Goal: Ask a question

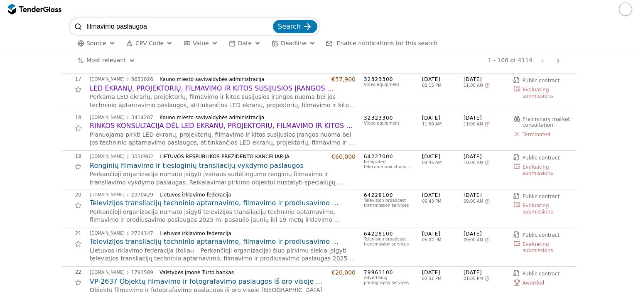
scroll to position [623, 0]
click at [238, 45] on span "Date" at bounding box center [245, 43] width 14 height 7
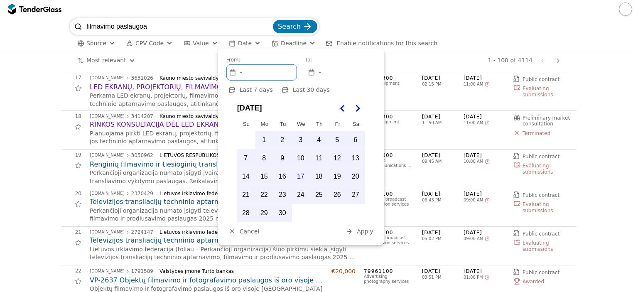
click at [286, 44] on span "Deadline" at bounding box center [294, 43] width 26 height 7
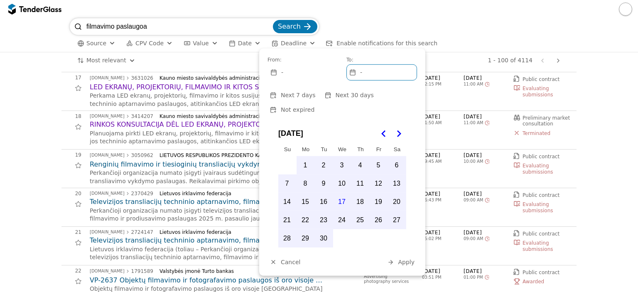
scroll to position [585, 0]
click at [317, 105] on button "Not expired" at bounding box center [292, 110] width 49 height 10
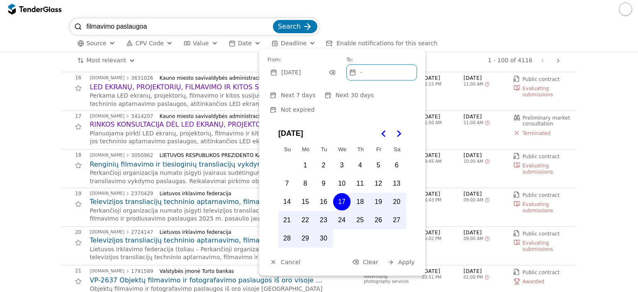
click at [401, 129] on icon "Go to the Next Month" at bounding box center [399, 134] width 10 height 10
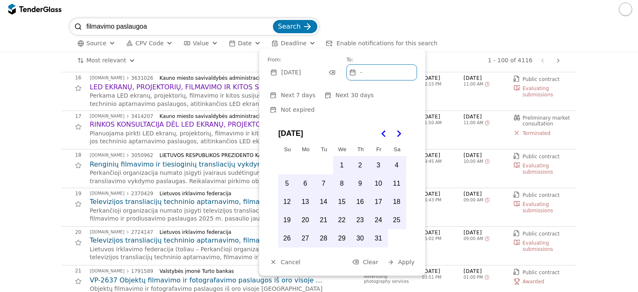
click at [406, 259] on span "Apply" at bounding box center [406, 262] width 17 height 7
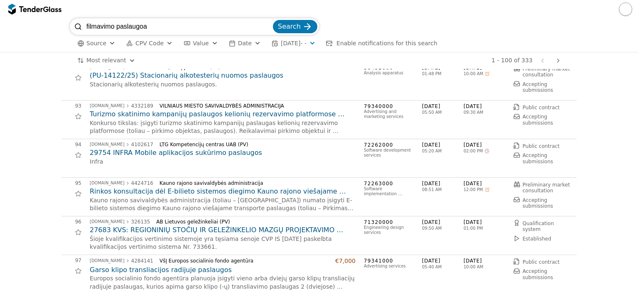
scroll to position [3678, 0]
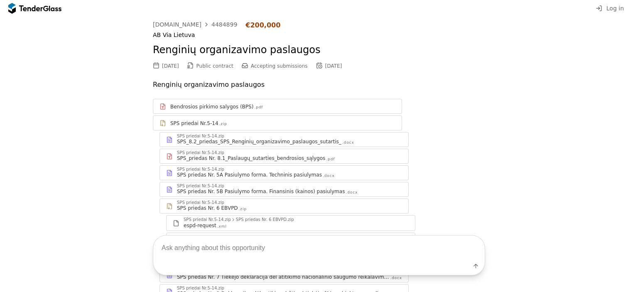
click at [250, 250] on textarea at bounding box center [319, 248] width 332 height 25
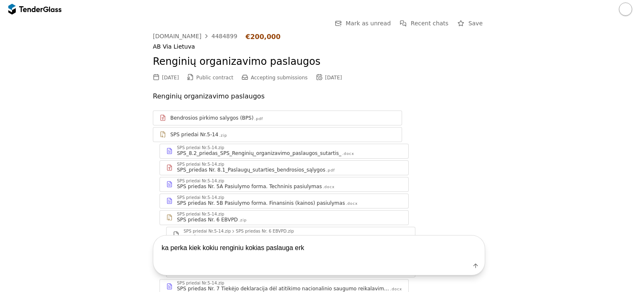
type textarea "ka perka kiek kokiu renginiu kokias paslauga erka"
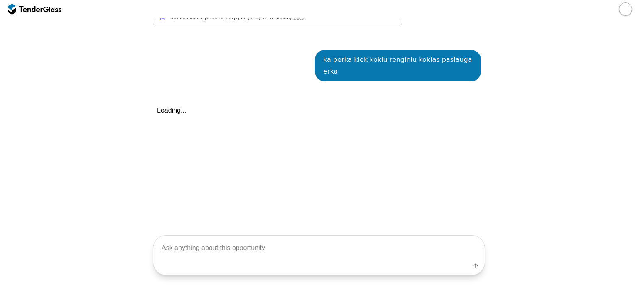
scroll to position [452, 0]
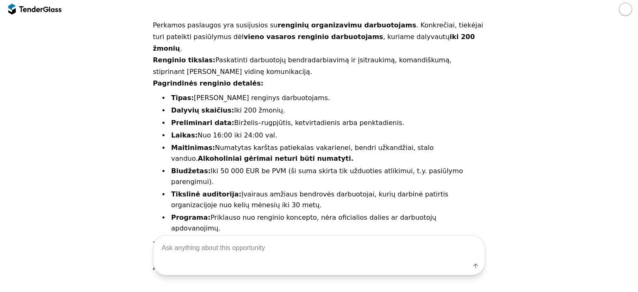
scroll to position [602, 0]
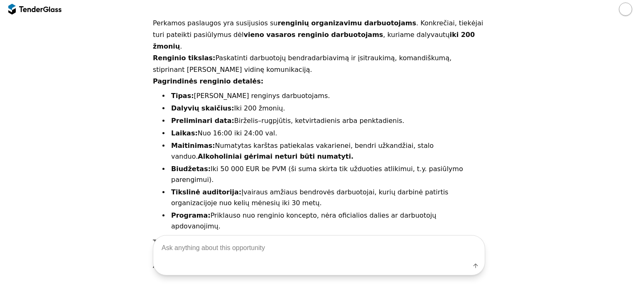
click at [253, 245] on textarea at bounding box center [319, 248] width 332 height 25
type textarea "tai tik 2 vasaros renginiai?"
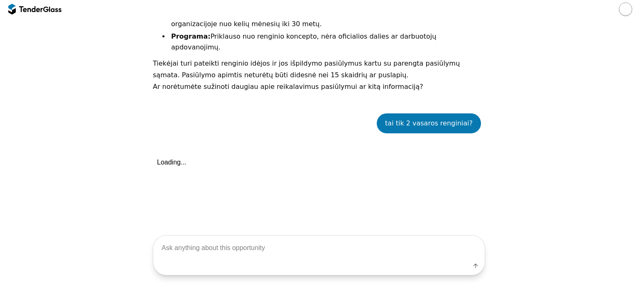
scroll to position [805, 0]
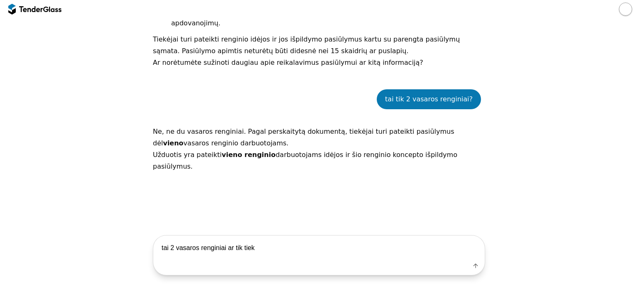
type textarea "tai 2 vasaros renginiai ar tik tiek?"
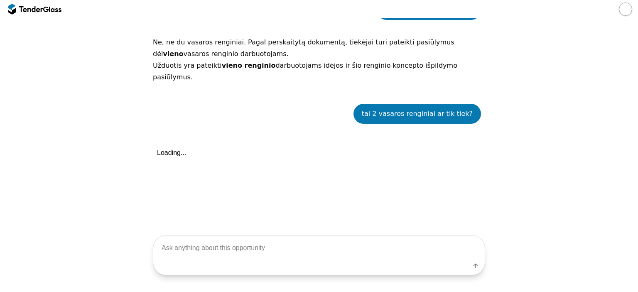
scroll to position [897, 0]
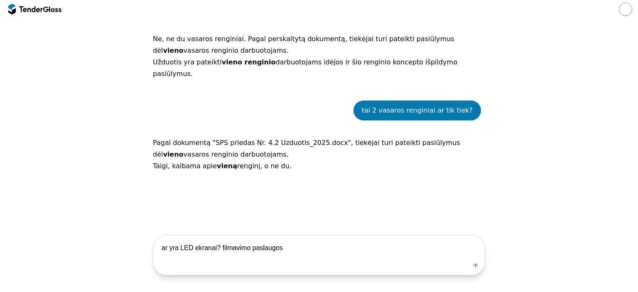
type textarea "ar yra LED ekranai? filmavimo paslaugos?"
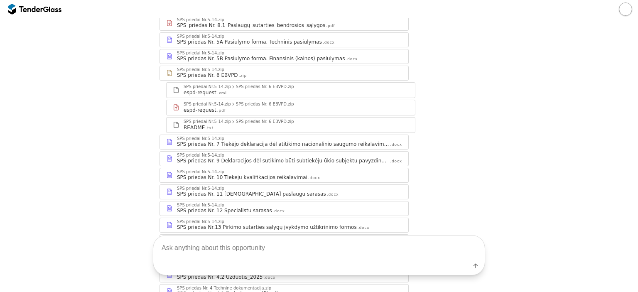
scroll to position [0, 0]
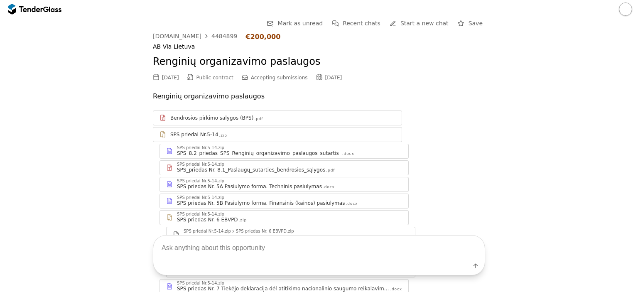
click at [211, 34] on div "4484899" at bounding box center [224, 36] width 26 height 6
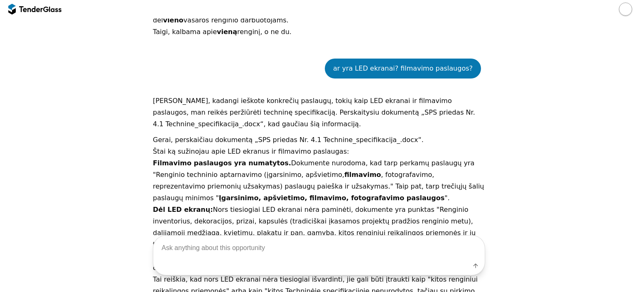
scroll to position [1100, 0]
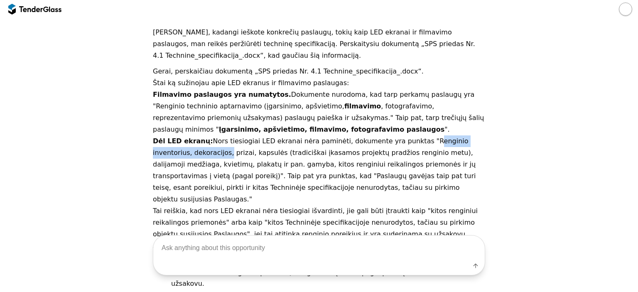
drag, startPoint x: 399, startPoint y: 71, endPoint x: 182, endPoint y: 82, distance: 217.2
click at [182, 135] on p "Dėl LED ekranų: Nors tiesiogiai LED ekranai nėra paminėti, dokumente yra punkta…" at bounding box center [319, 170] width 332 height 70
copy p "Renginio inventorius, dekoracijos"
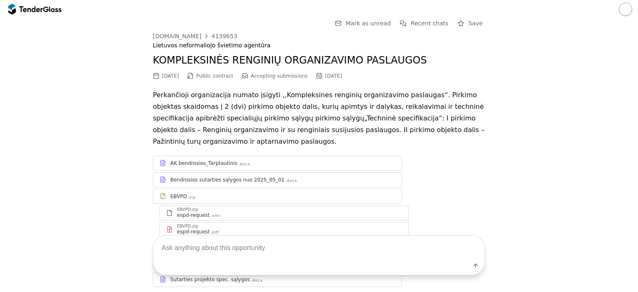
click at [257, 244] on textarea at bounding box center [319, 248] width 332 height 25
type textarea "ką perka kiek ir kokių renginių?"
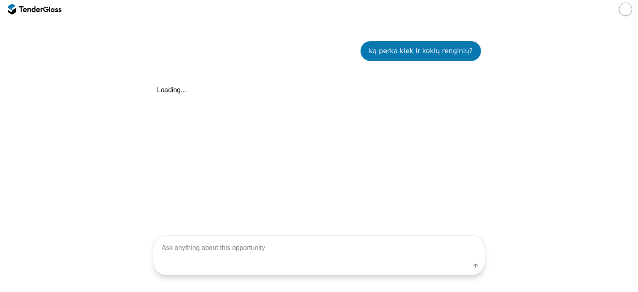
scroll to position [280, 0]
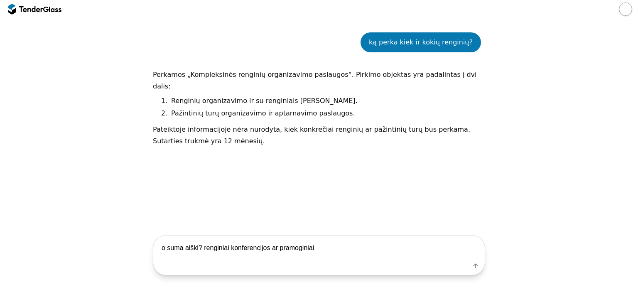
type textarea "o suma aiški? renginiai konferencijos ar pramoginiai?"
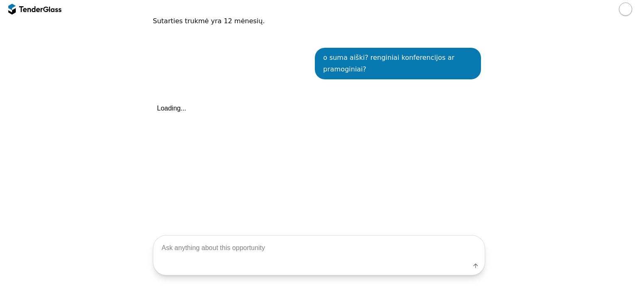
scroll to position [404, 0]
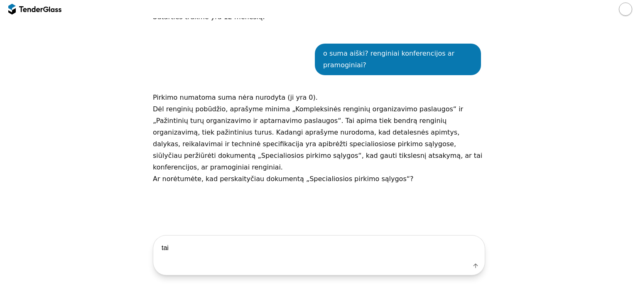
type textarea "taip"
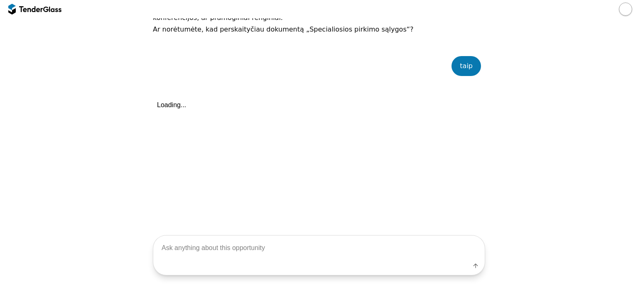
scroll to position [554, 0]
